Goal: Information Seeking & Learning: Learn about a topic

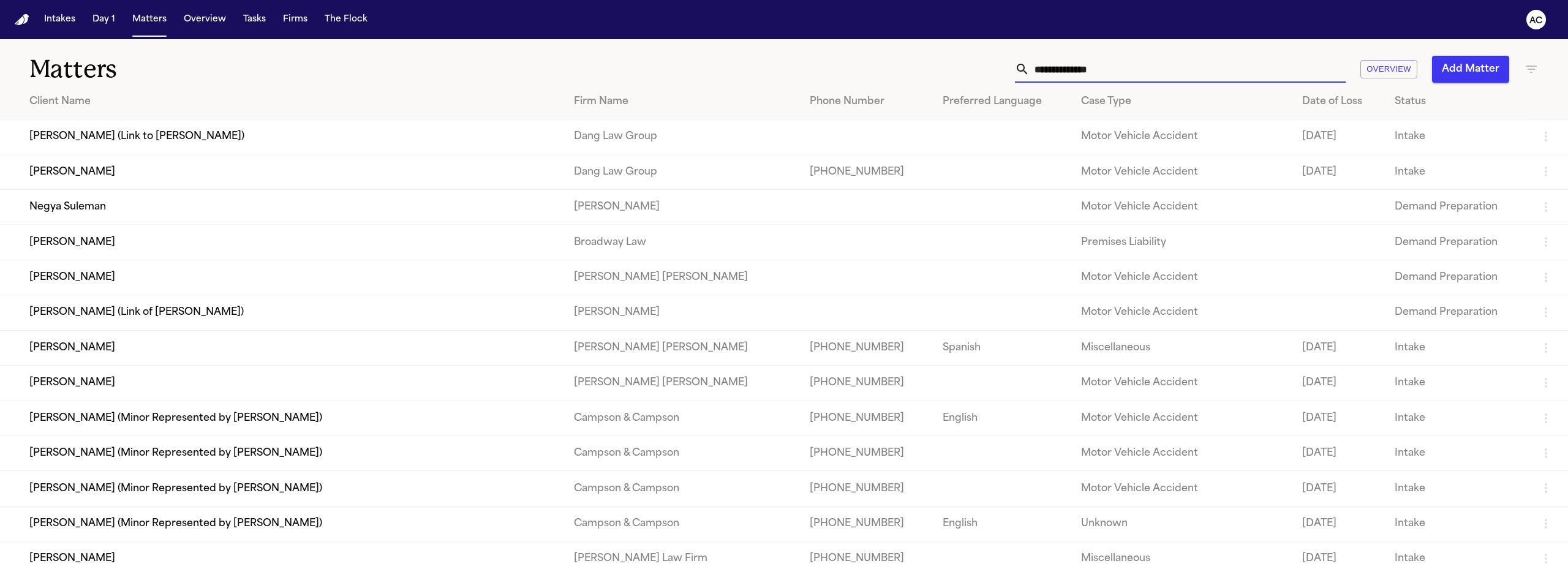
click at [1102, 70] on input "text" at bounding box center [1187, 69] width 316 height 27
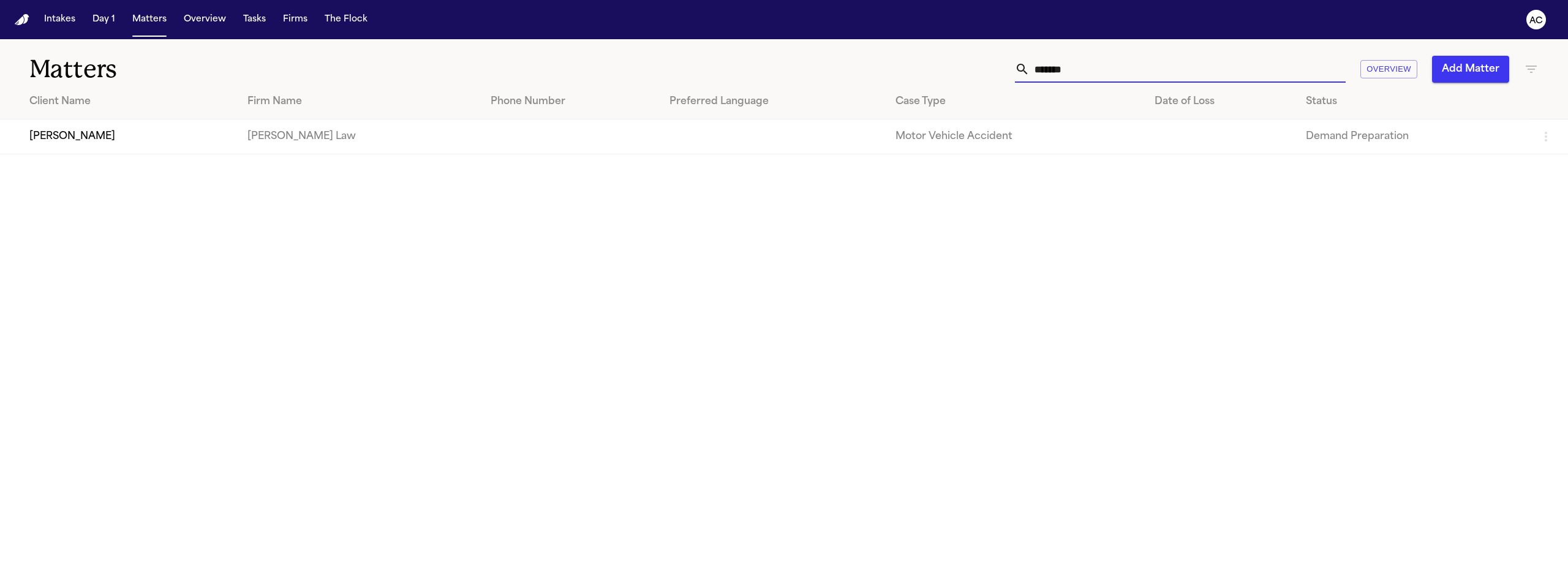
type input "*******"
click at [88, 138] on td "[PERSON_NAME]" at bounding box center [119, 137] width 238 height 35
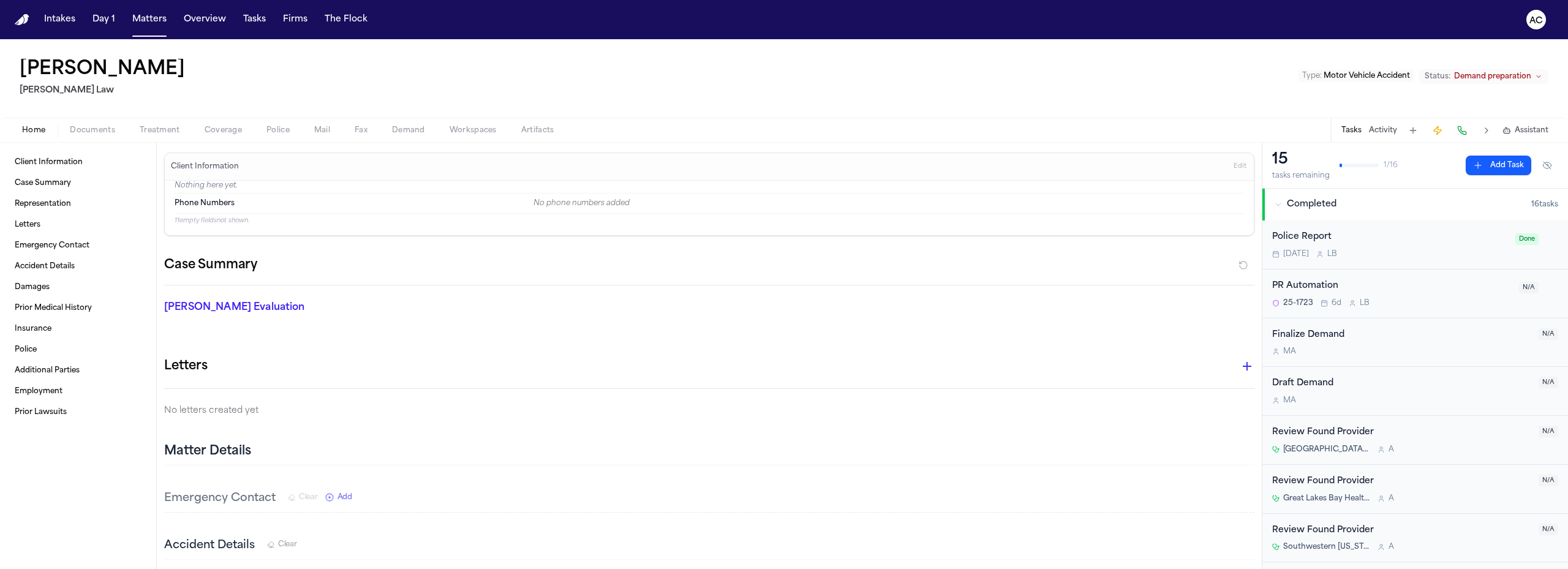
click at [463, 130] on span "Workspaces" at bounding box center [473, 130] width 47 height 10
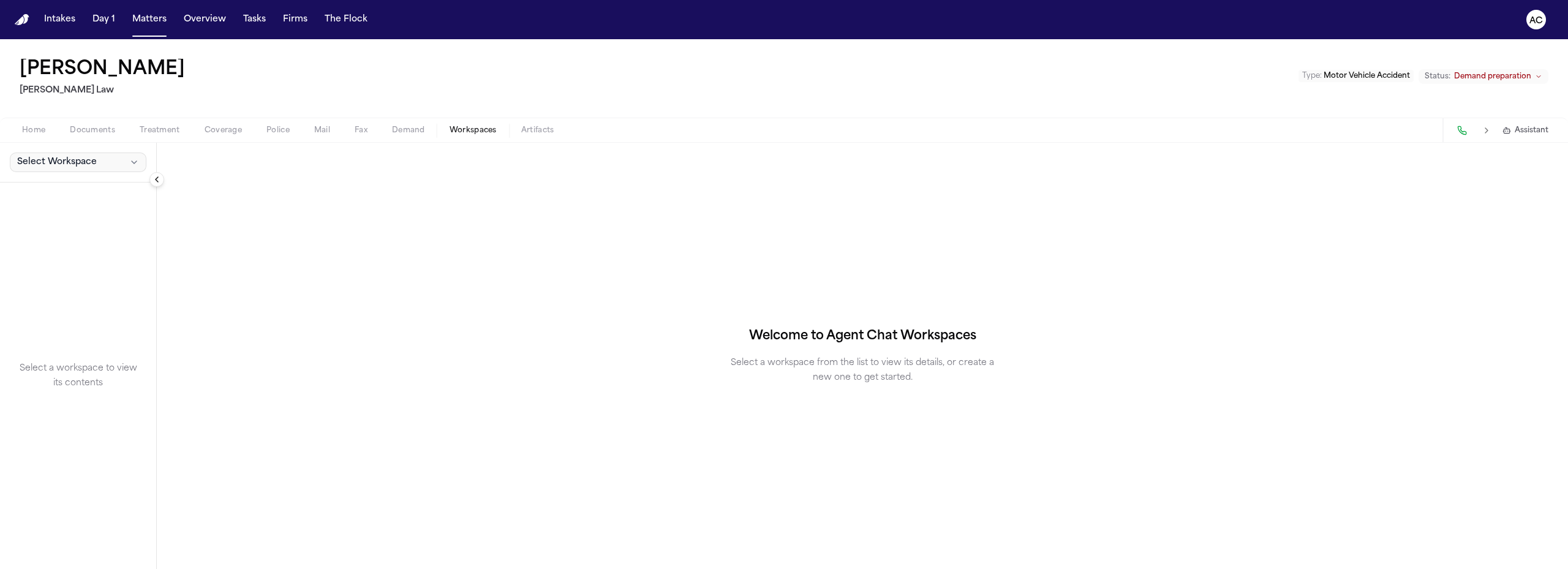
click at [72, 161] on span "Select Workspace" at bounding box center [57, 162] width 80 height 12
click at [70, 184] on span "PIP Demand" at bounding box center [70, 189] width 111 height 12
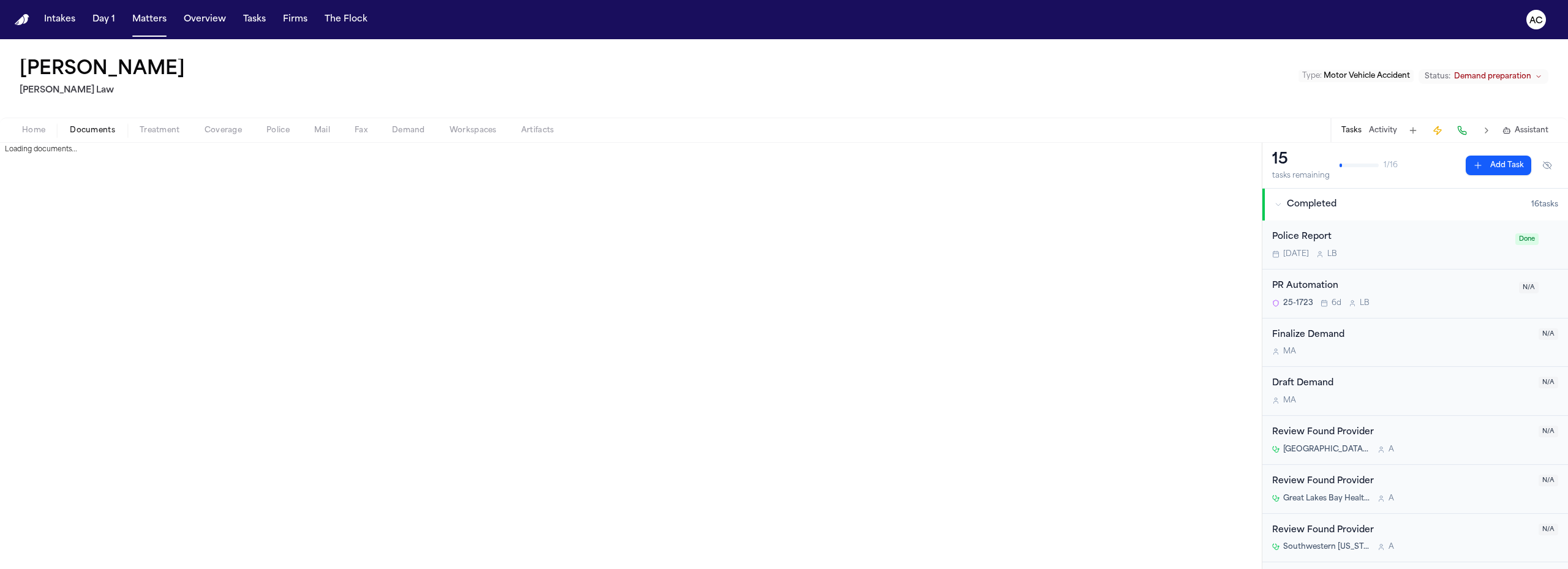
click at [58, 123] on button "Documents" at bounding box center [92, 130] width 70 height 15
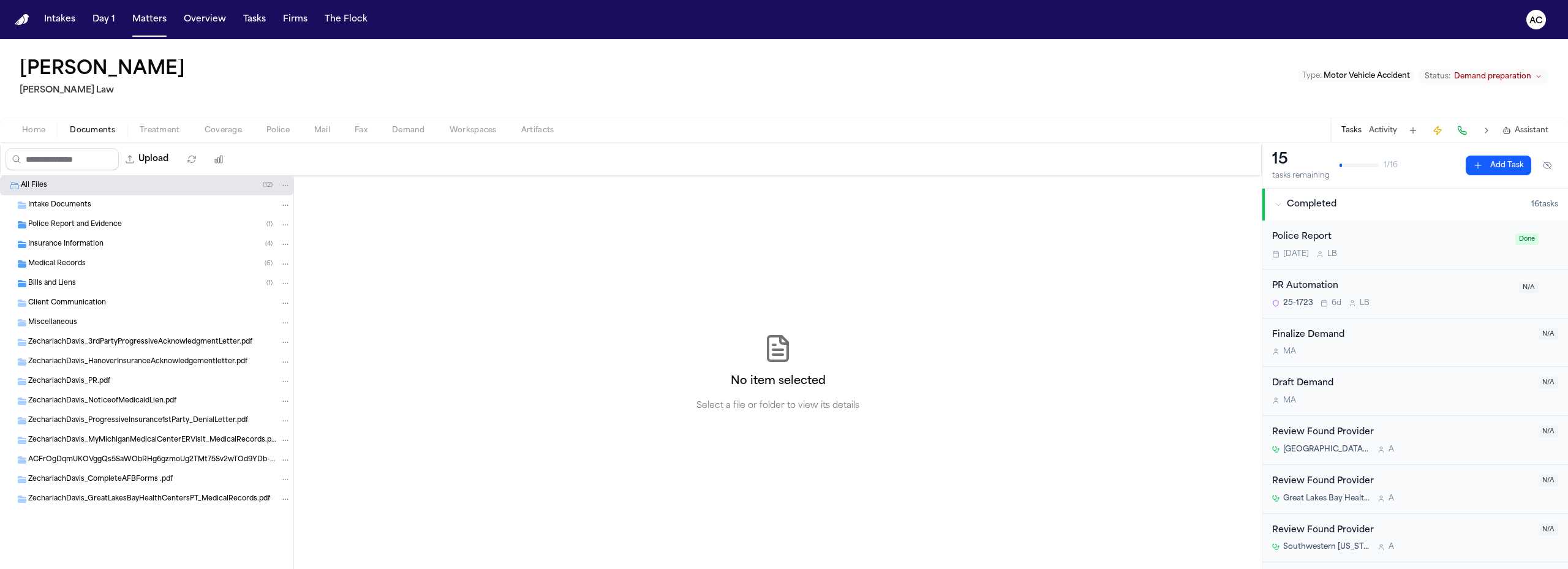
click at [97, 127] on span "Documents" at bounding box center [92, 130] width 45 height 10
click at [75, 283] on span "Bills and Liens" at bounding box center [52, 284] width 48 height 10
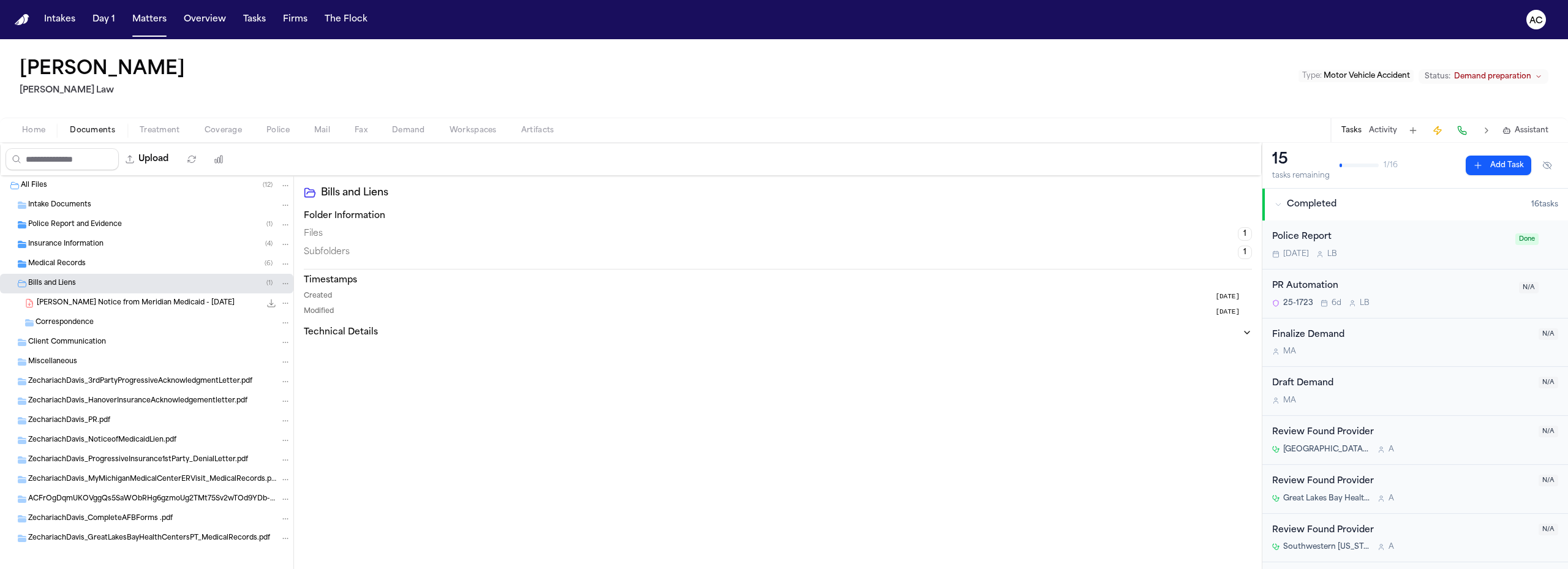
click at [68, 260] on span "Medical Records" at bounding box center [57, 264] width 58 height 10
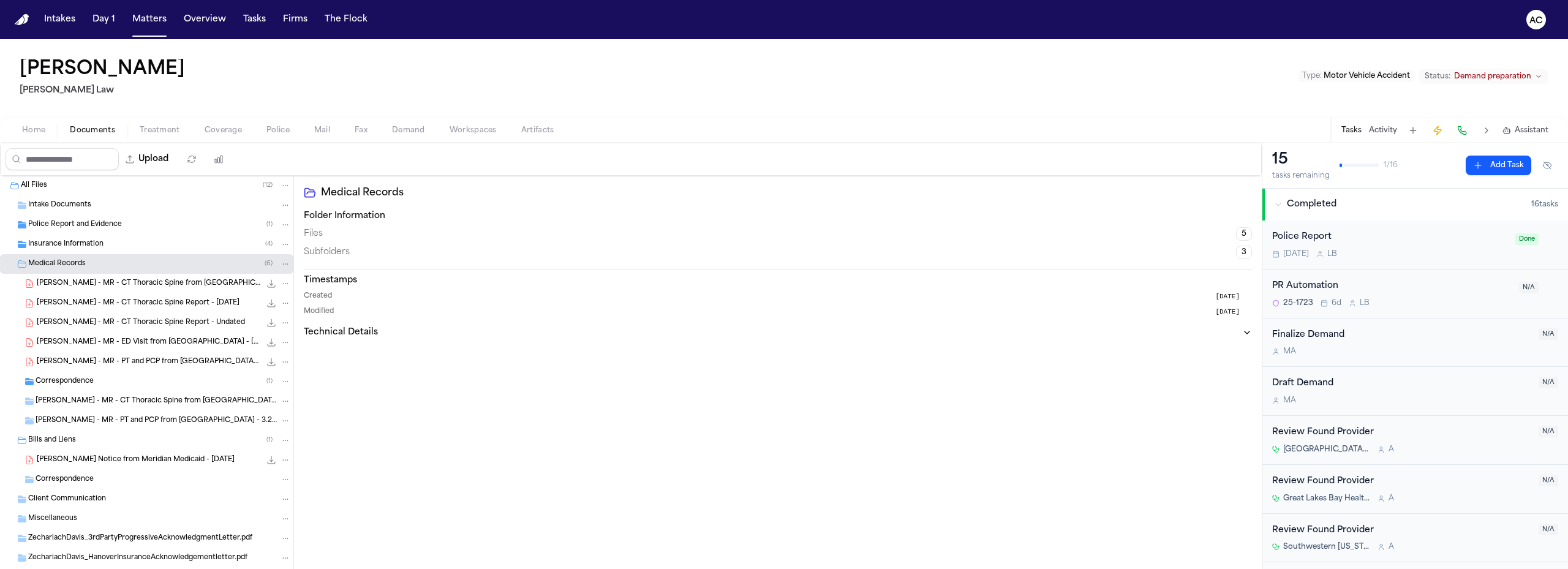
click at [92, 284] on span "[PERSON_NAME] - MR - CT Thoracic Spine from [GEOGRAPHIC_DATA] - [DATE]" at bounding box center [149, 284] width 224 height 10
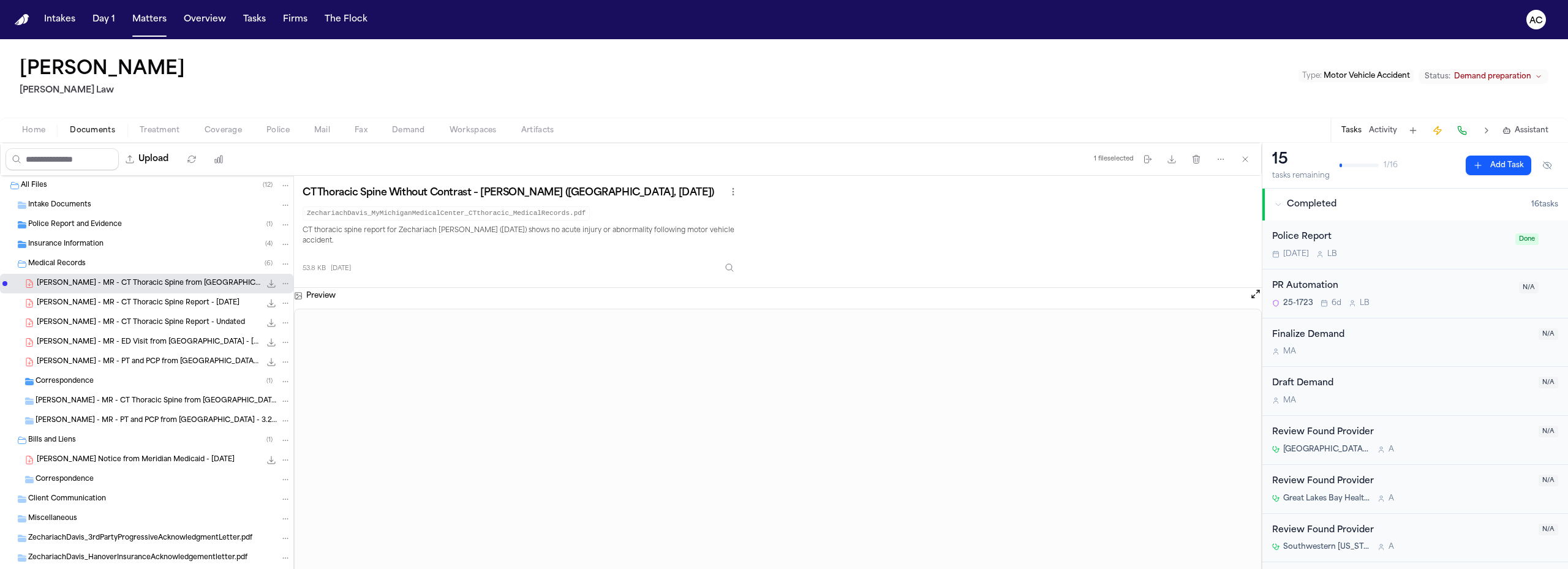
click at [175, 303] on span "[PERSON_NAME] - MR - CT Thoracic Spine Report - [DATE]" at bounding box center [138, 303] width 203 height 10
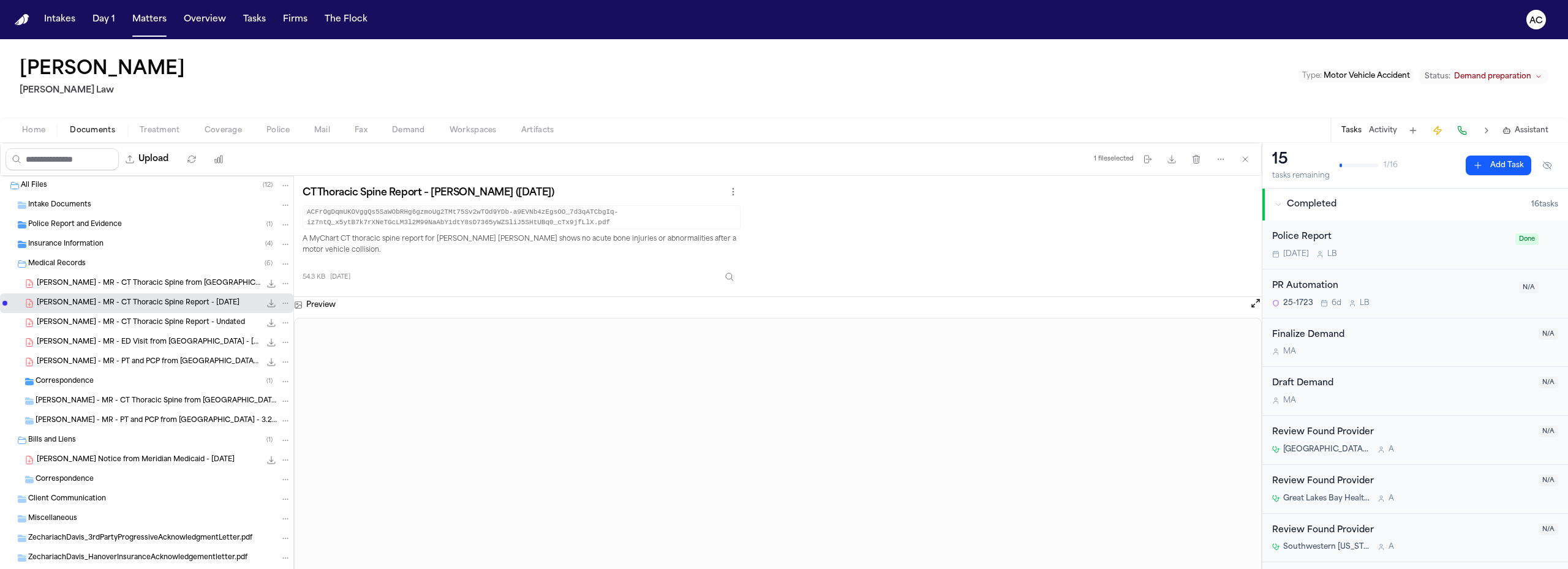
click at [162, 324] on span "[PERSON_NAME] - MR - CT Thoracic Spine Report - Undated" at bounding box center [141, 323] width 208 height 10
click at [117, 344] on span "[PERSON_NAME] - MR - ED Visit from [GEOGRAPHIC_DATA] - [DATE]" at bounding box center [149, 342] width 224 height 10
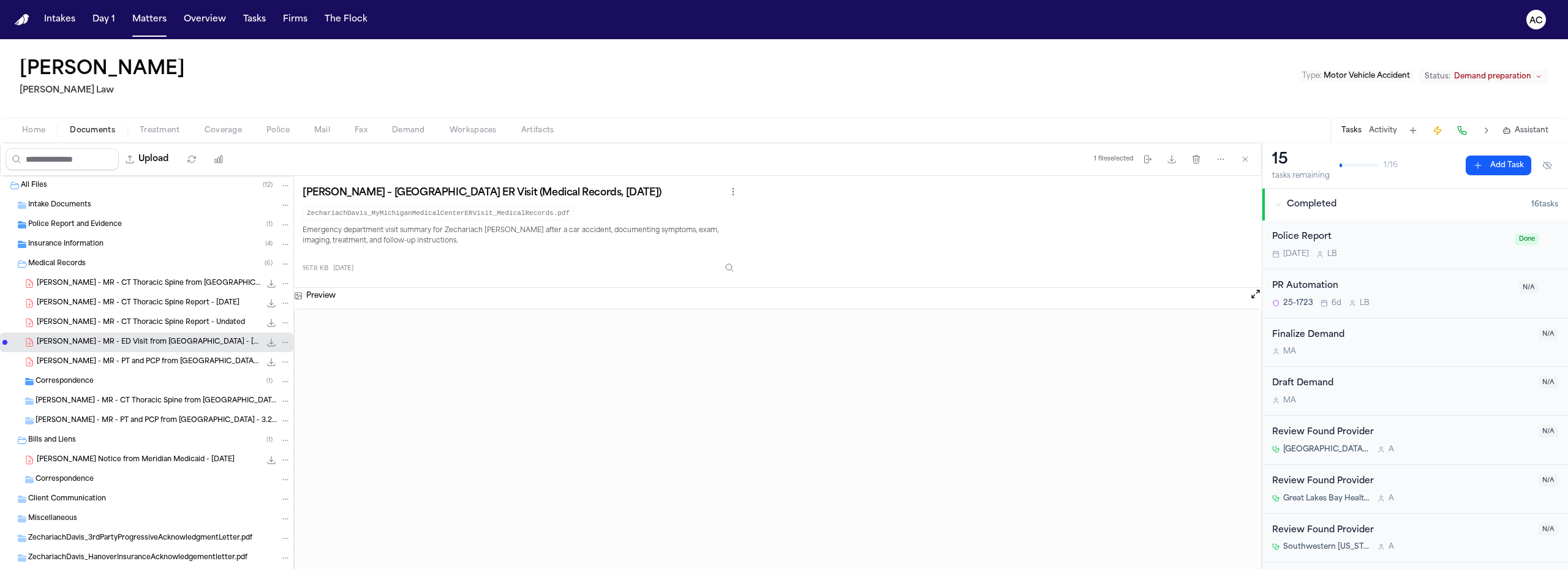
click at [111, 368] on div "[PERSON_NAME] - MR - PT and PCP from Great Lakes Bay Health Centers - 3.2025 to…" at bounding box center [146, 362] width 293 height 19
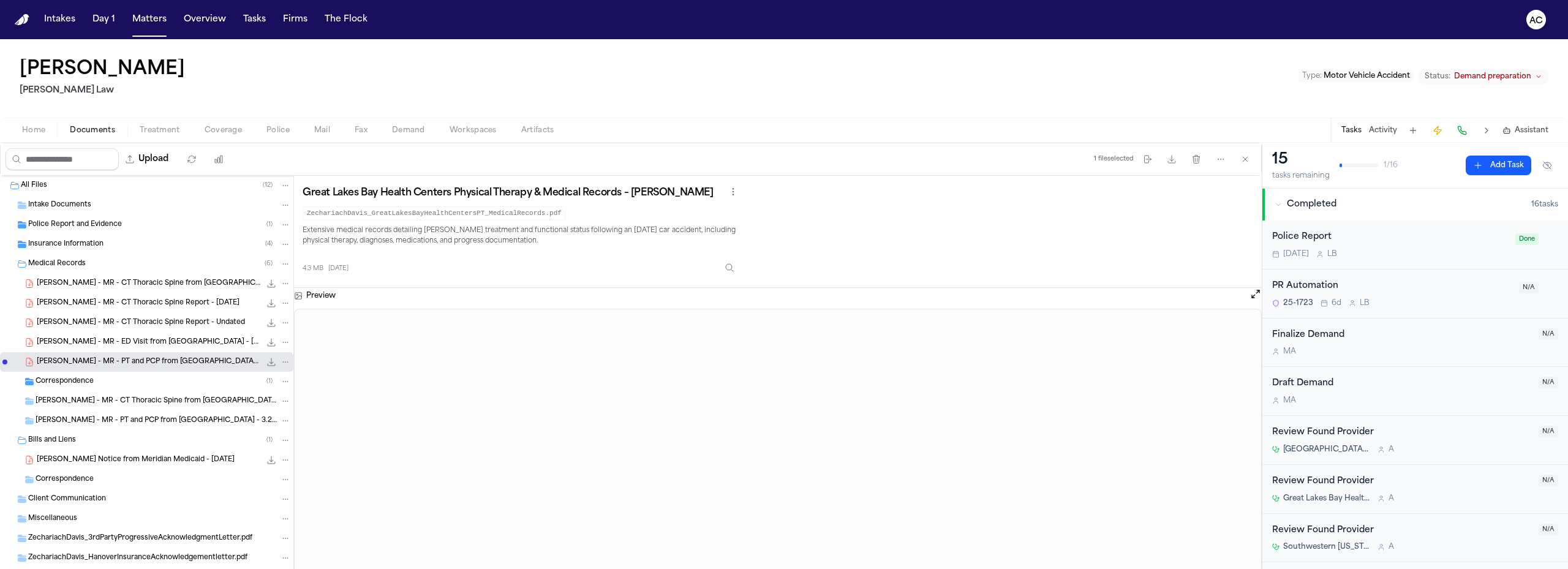
click at [127, 462] on span "[PERSON_NAME] Notice from Meridian Medicaid - [DATE]" at bounding box center [136, 460] width 198 height 10
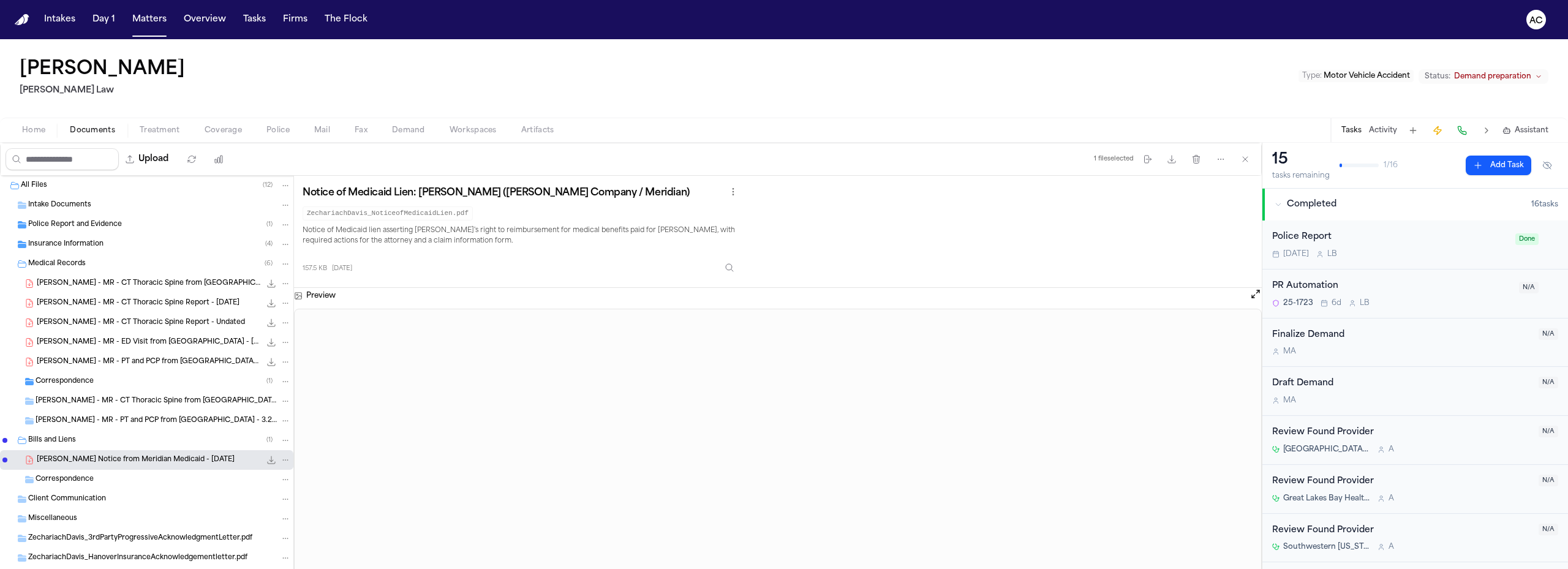
click at [1141, 41] on div "[PERSON_NAME] Law Type : Motor Vehicle Accident Status: Demand preparation" at bounding box center [784, 78] width 1568 height 79
